Goal: Transaction & Acquisition: Purchase product/service

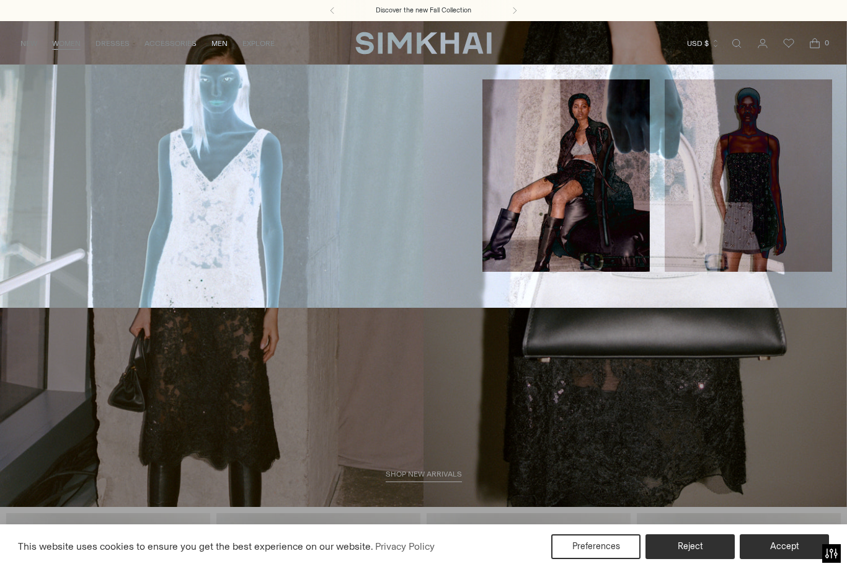
click at [45, 87] on link "New Arrivals" at bounding box center [42, 84] width 54 height 9
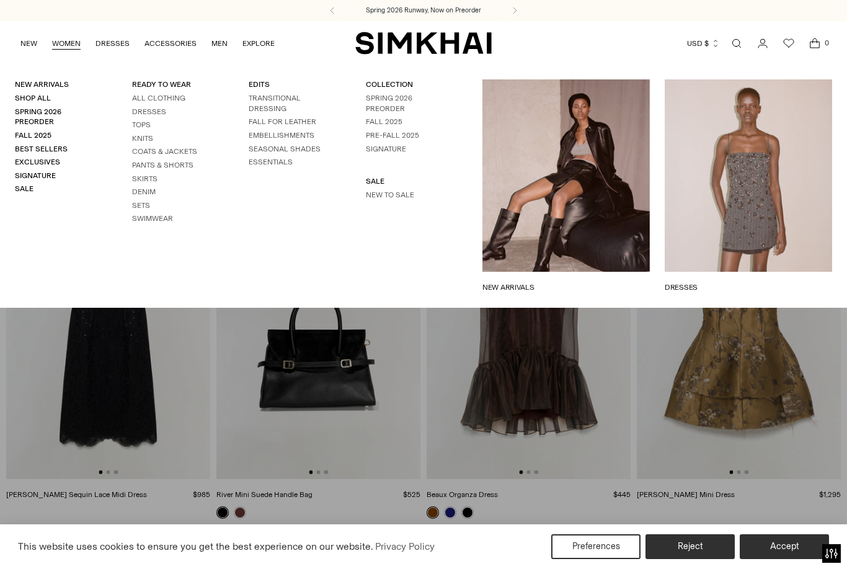
click at [40, 96] on link "Shop All" at bounding box center [33, 98] width 36 height 9
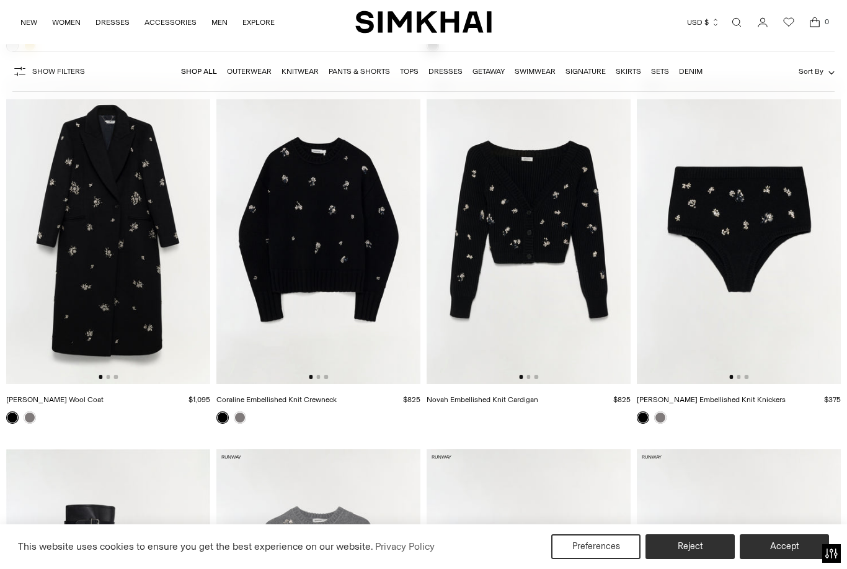
scroll to position [4494, 0]
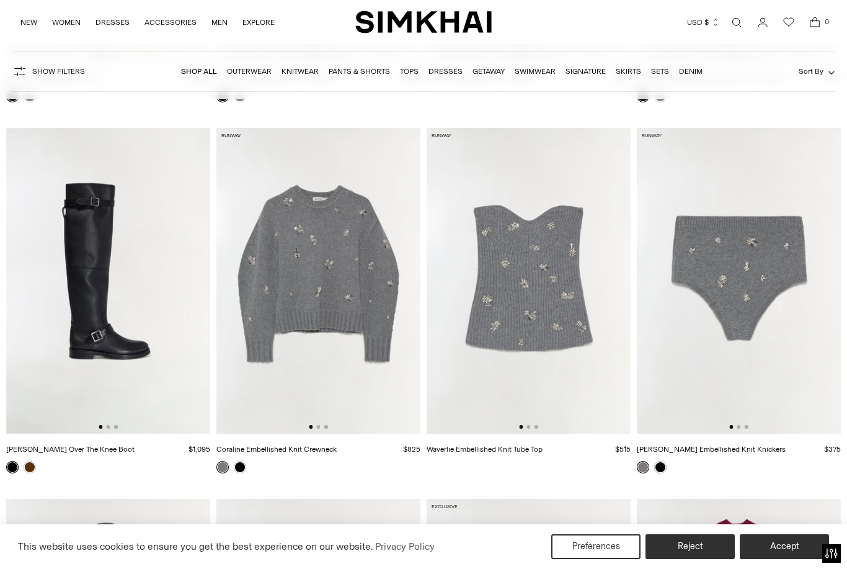
click at [339, 266] on img at bounding box center [318, 281] width 204 height 306
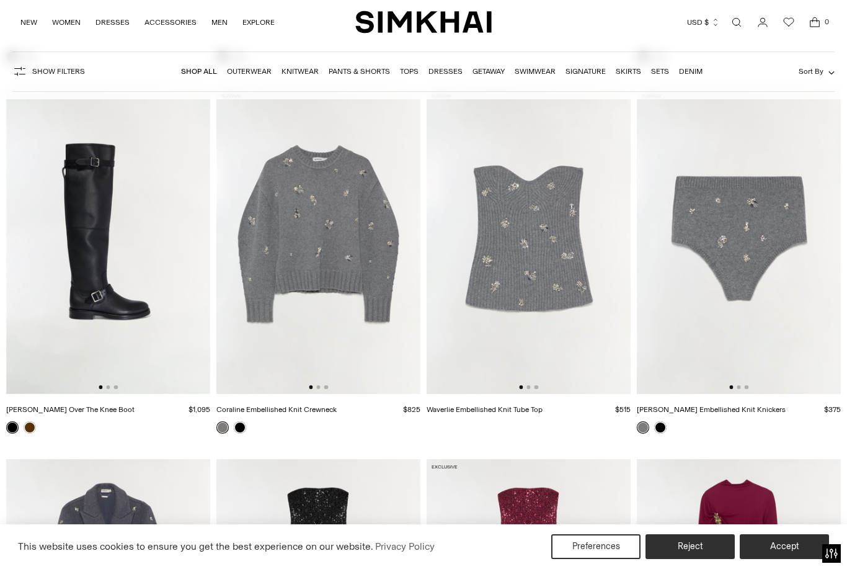
scroll to position [5260, 0]
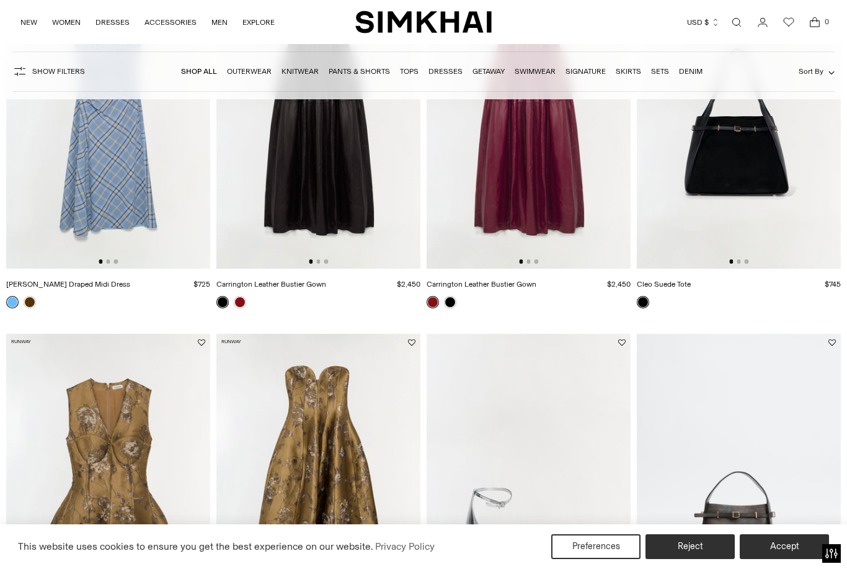
scroll to position [1590, 0]
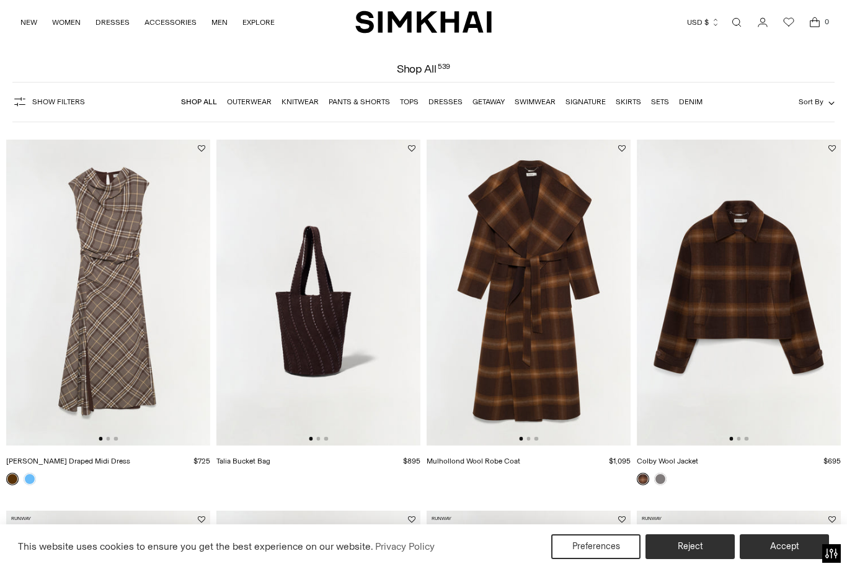
scroll to position [40, 0]
